Goal: Information Seeking & Learning: Learn about a topic

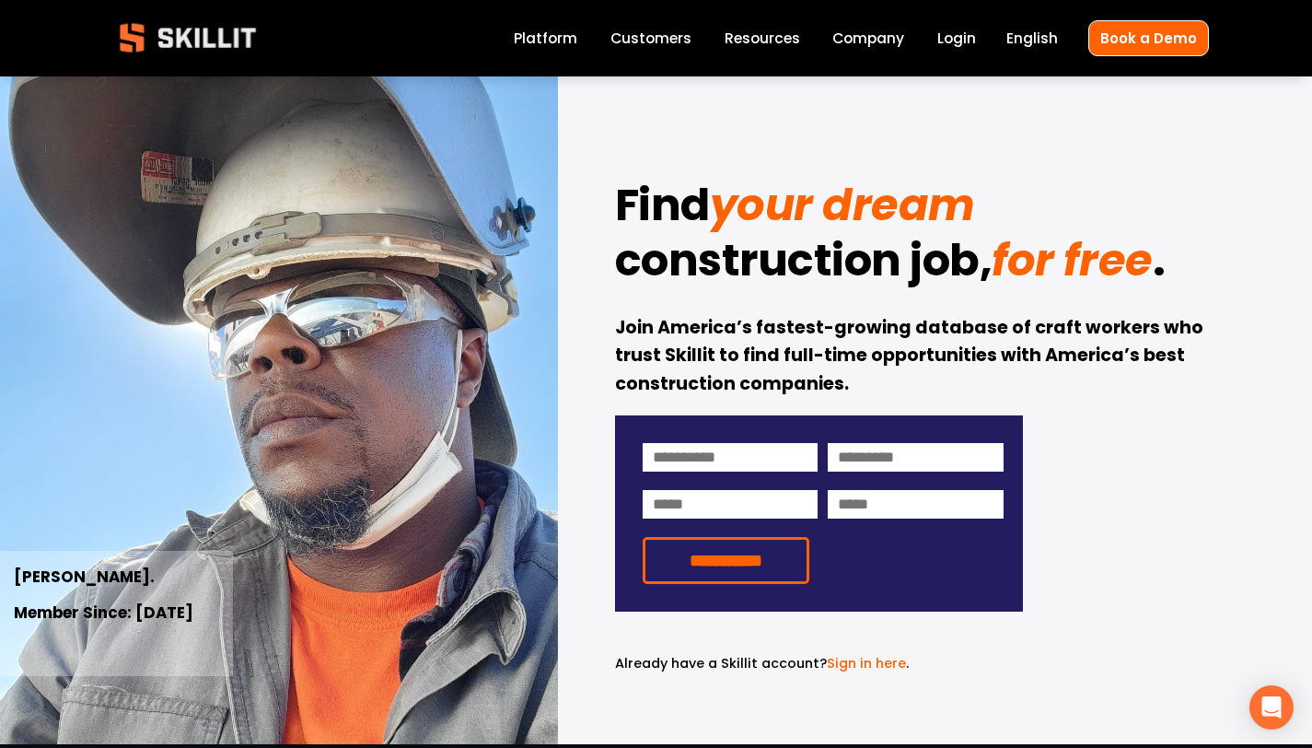
click at [562, 37] on link "Platform" at bounding box center [546, 38] width 64 height 25
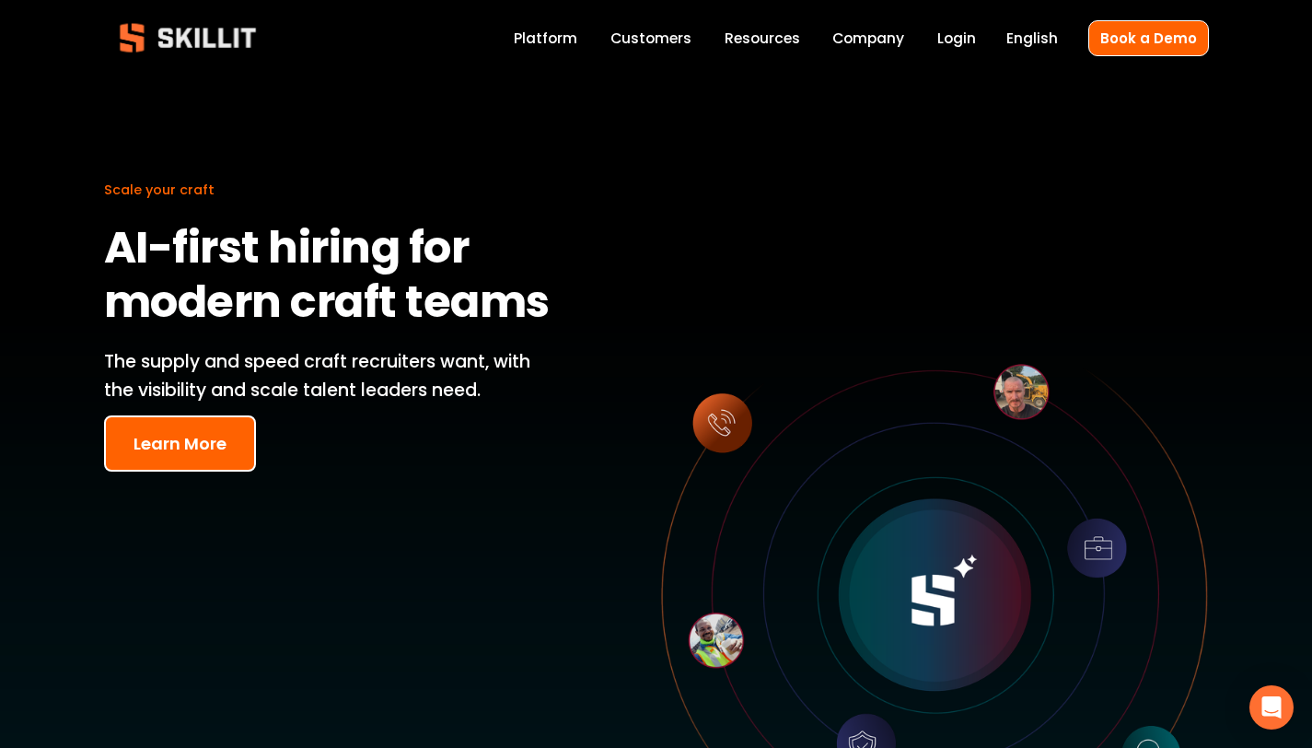
click at [620, 34] on link "Customers" at bounding box center [651, 38] width 81 height 25
